Goal: Task Accomplishment & Management: Complete application form

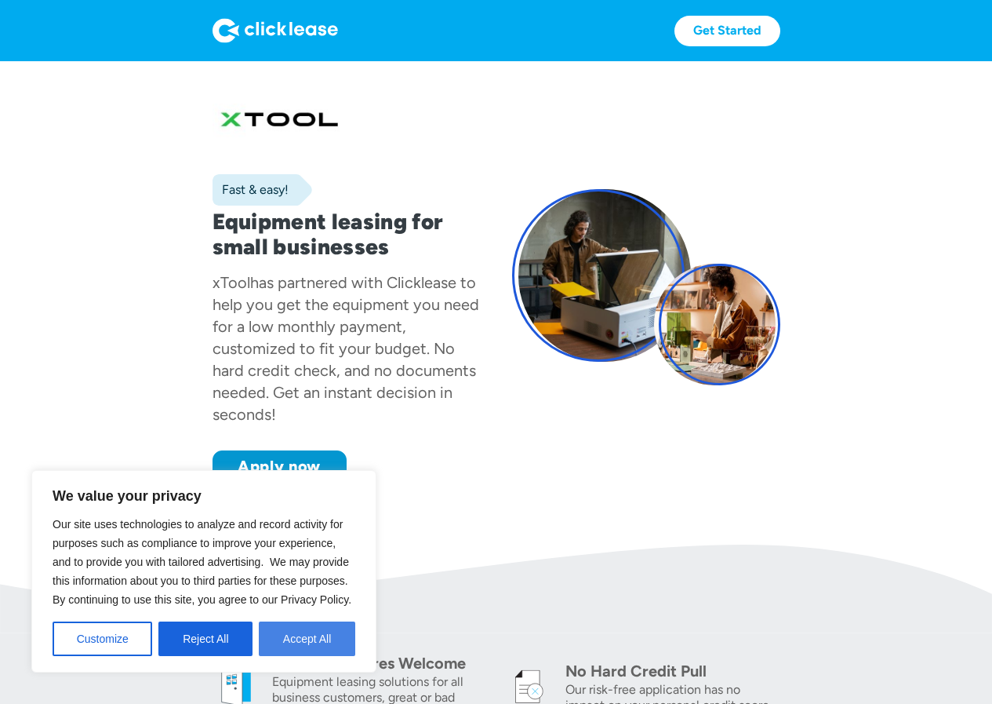
click at [286, 638] on button "Accept All" at bounding box center [307, 638] width 96 height 35
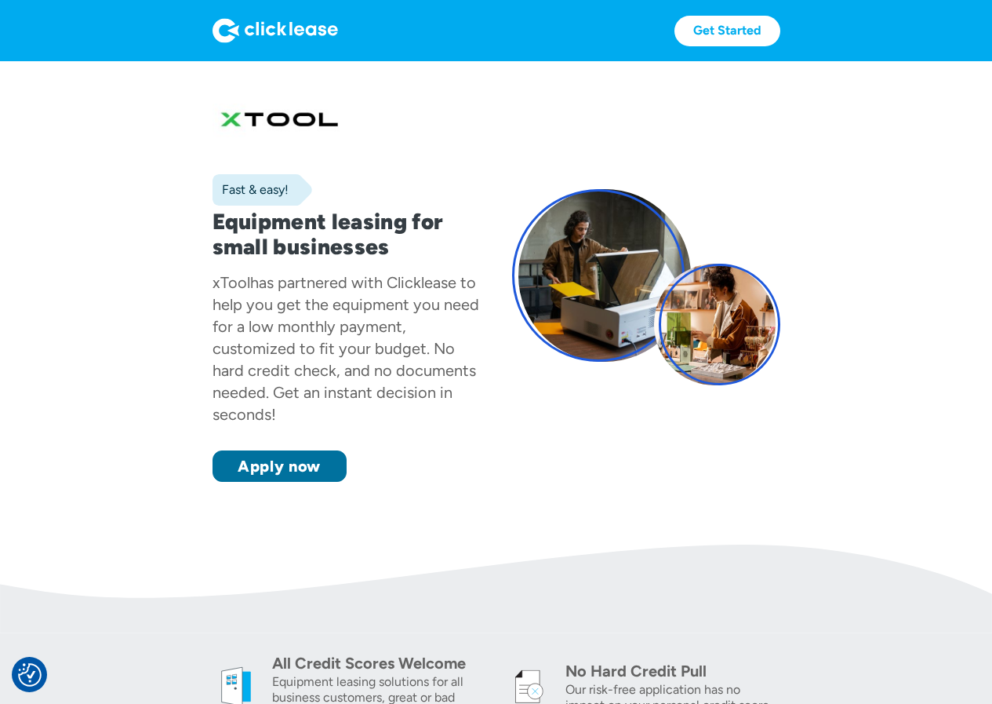
click at [262, 464] on link "Apply now" at bounding box center [280, 465] width 134 height 31
